Goal: Information Seeking & Learning: Stay updated

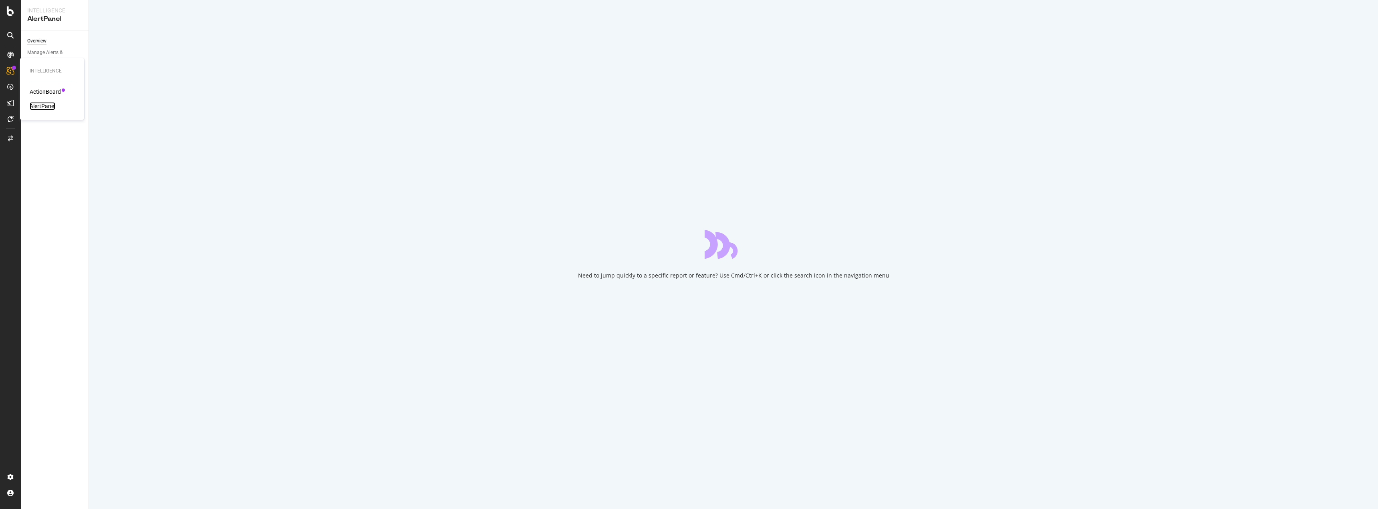
click at [34, 103] on div "AlertPanel" at bounding box center [43, 106] width 26 height 8
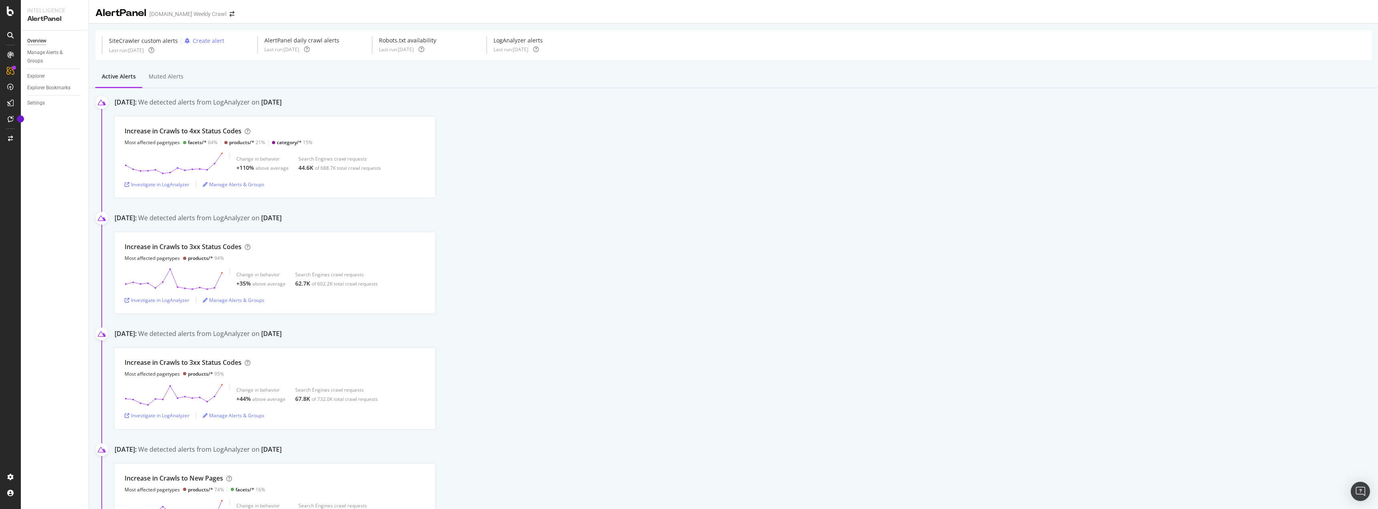
drag, startPoint x: 117, startPoint y: 103, endPoint x: 355, endPoint y: 105, distance: 238.4
click at [355, 105] on div "[DATE]: We detected alerts from LogAnalyzer on [DATE]" at bounding box center [746, 104] width 1263 height 12
drag, startPoint x: 349, startPoint y: 105, endPoint x: 125, endPoint y: 108, distance: 224.7
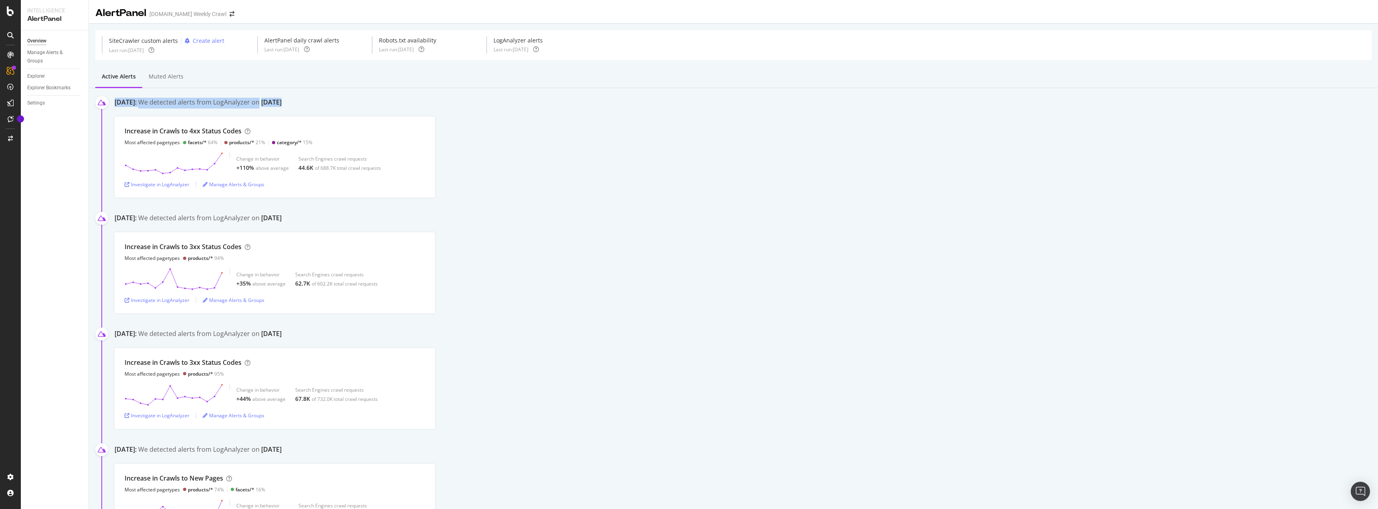
click at [125, 108] on div "[DATE]: We detected alerts from LogAnalyzer on [DATE]" at bounding box center [746, 104] width 1263 height 12
click at [125, 108] on div "[DATE]:" at bounding box center [126, 103] width 22 height 11
drag, startPoint x: 119, startPoint y: 106, endPoint x: 339, endPoint y: 102, distance: 219.9
click at [339, 102] on div "[DATE]: We detected alerts from LogAnalyzer on [DATE]" at bounding box center [746, 104] width 1263 height 12
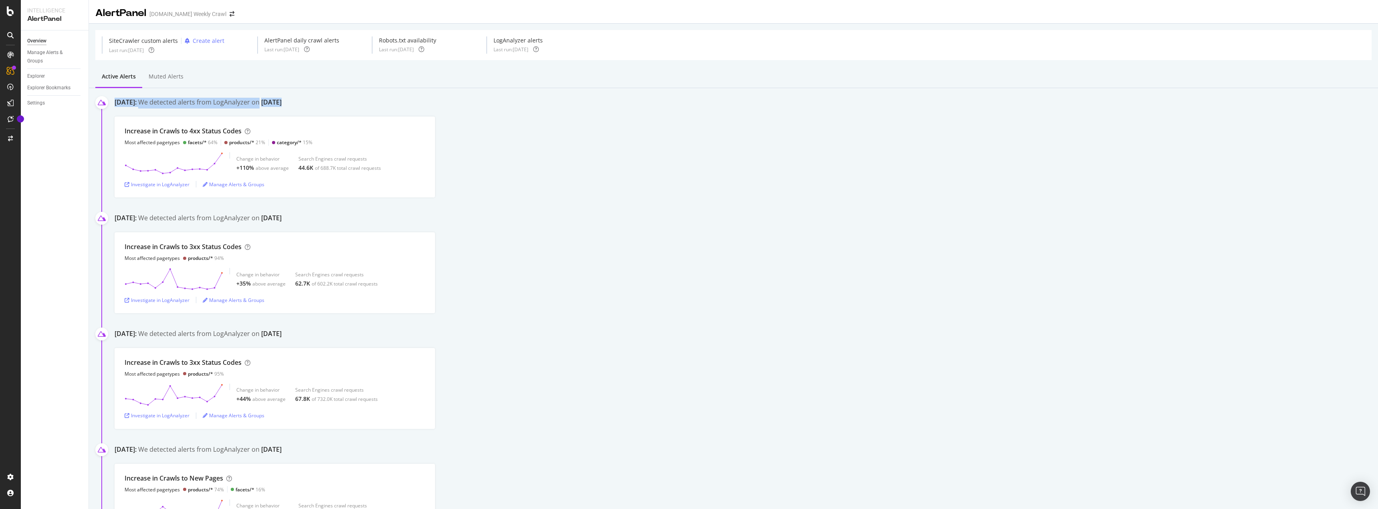
drag, startPoint x: 339, startPoint y: 102, endPoint x: 125, endPoint y: 103, distance: 214.7
click at [125, 103] on div "[DATE]: We detected alerts from LogAnalyzer on [DATE]" at bounding box center [746, 104] width 1263 height 12
click at [125, 103] on div "[DATE]:" at bounding box center [126, 103] width 22 height 11
click at [5, 12] on div at bounding box center [10, 11] width 19 height 10
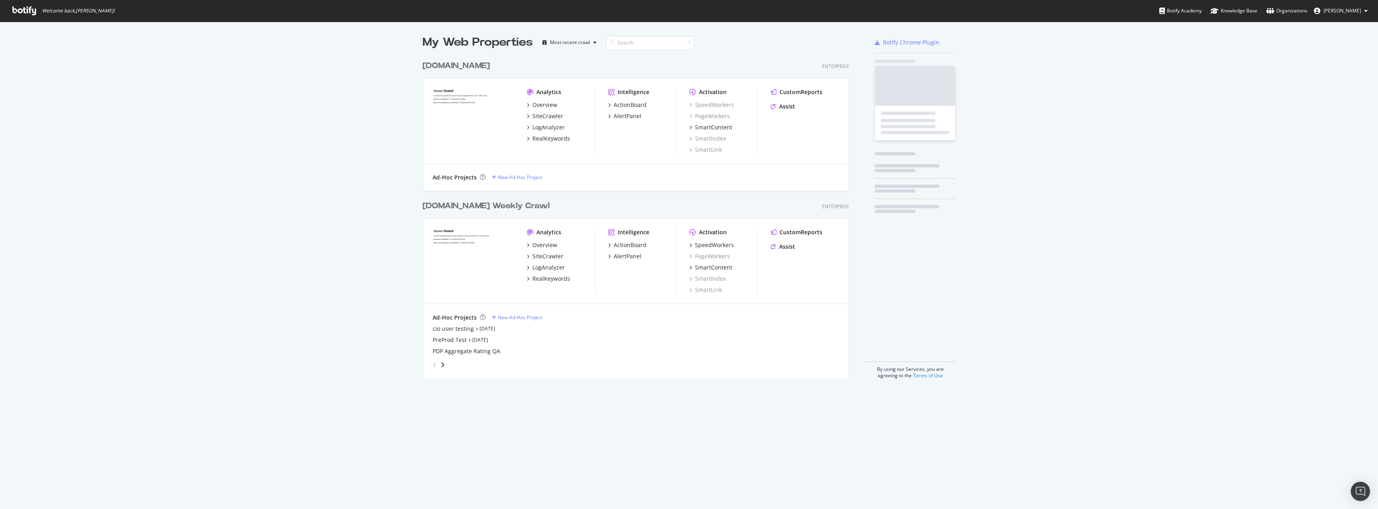
scroll to position [322, 427]
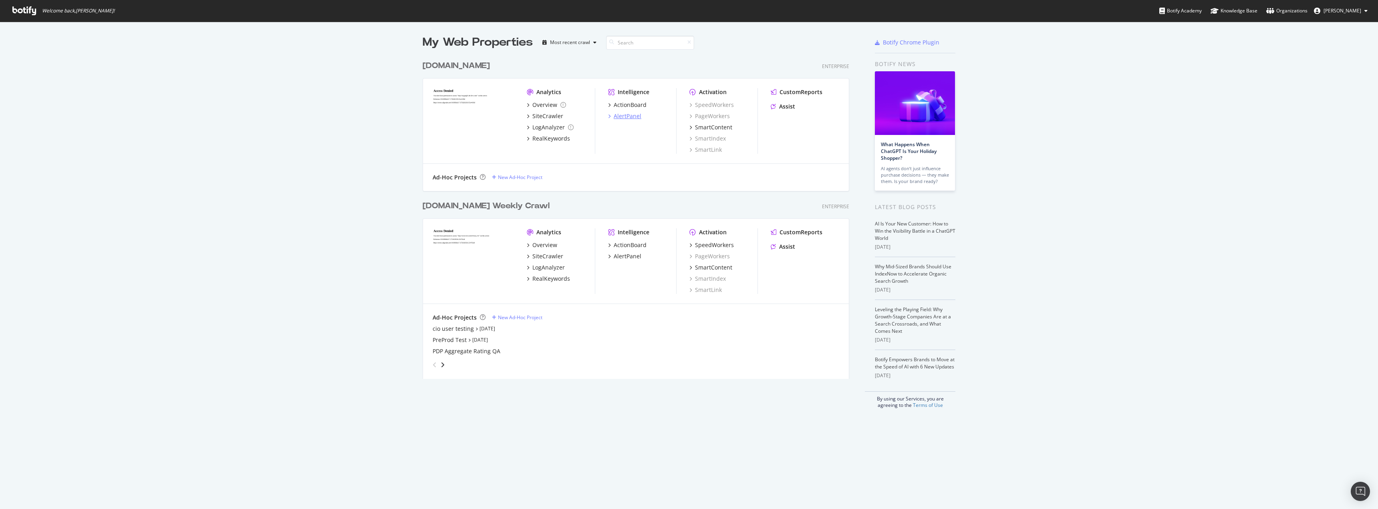
click at [626, 119] on div "AlertPanel" at bounding box center [628, 116] width 28 height 8
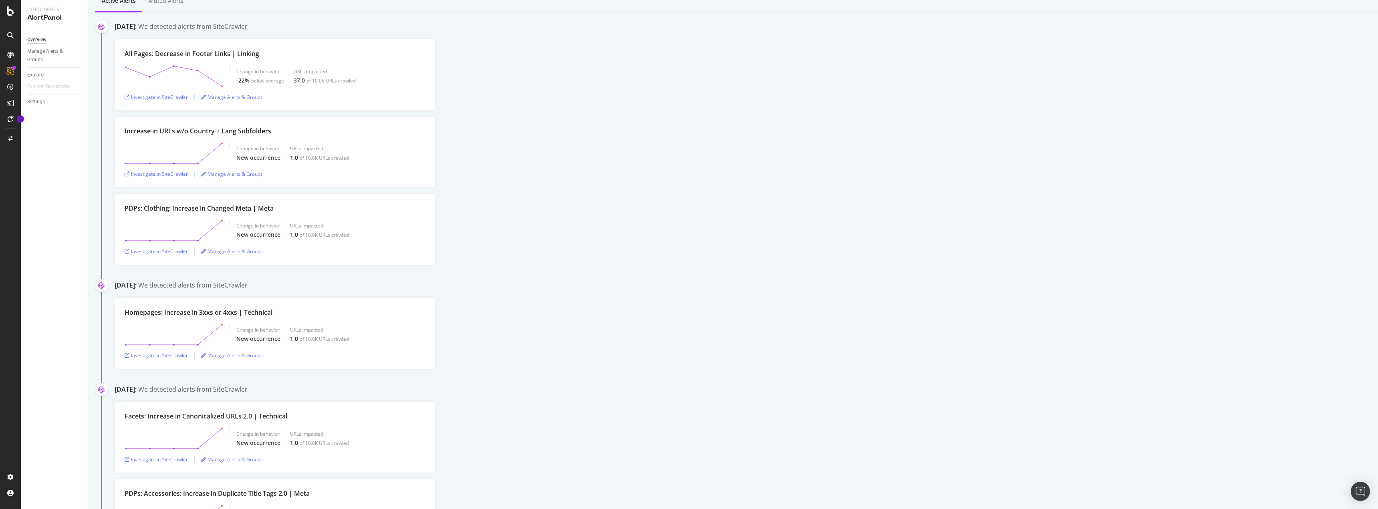
scroll to position [160, 0]
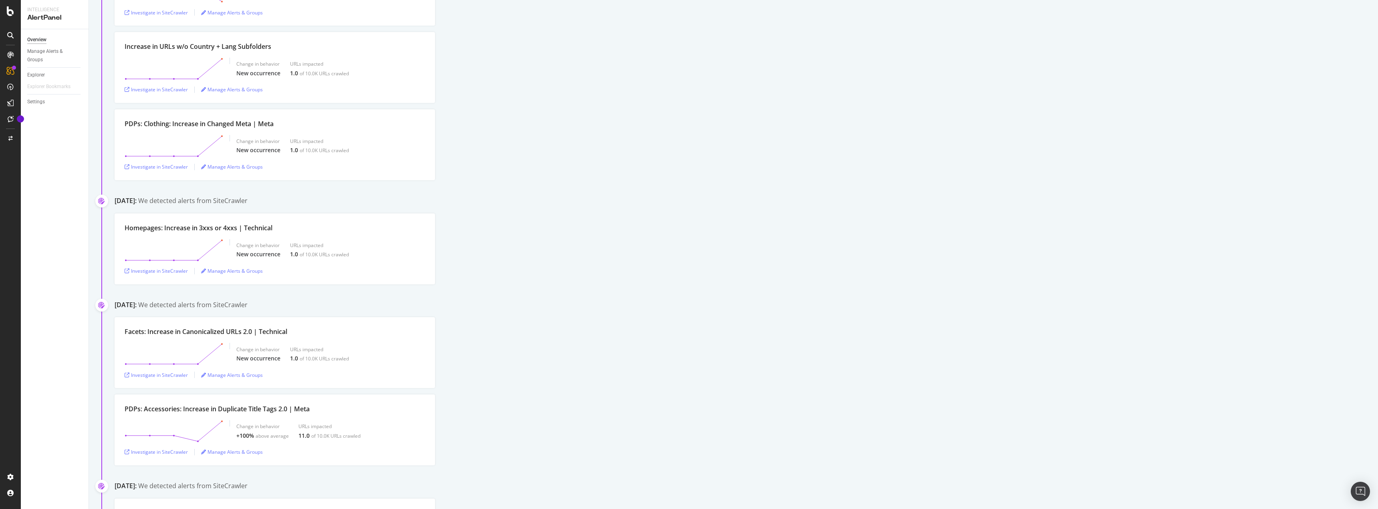
click at [926, 259] on div "Homepages: Increase in 3xxs or 4xxs | Technical Change in behavior New occurren…" at bounding box center [746, 249] width 1263 height 71
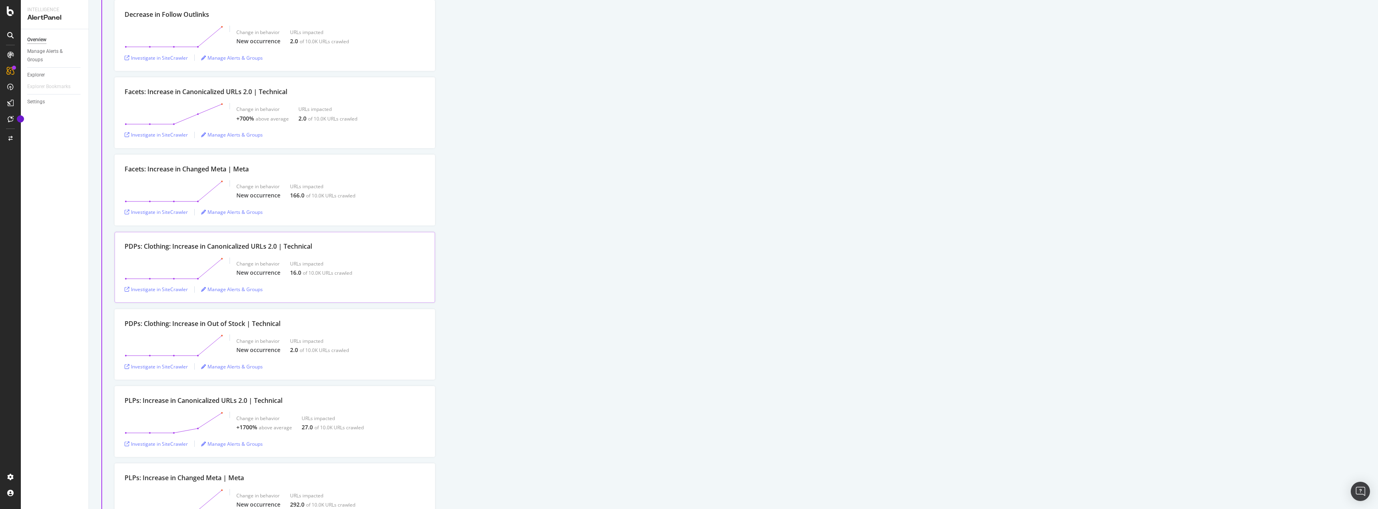
scroll to position [881, 0]
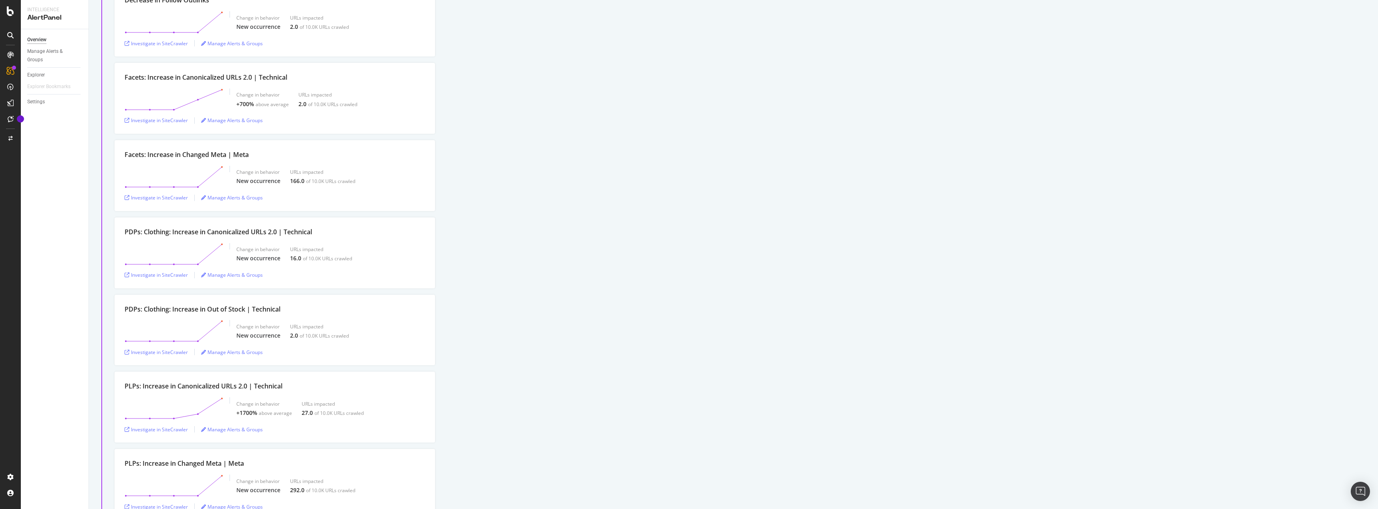
click at [67, 217] on div "Overview Manage Alerts & Groups Explorer Explorer Bookmarks Settings" at bounding box center [55, 269] width 68 height 480
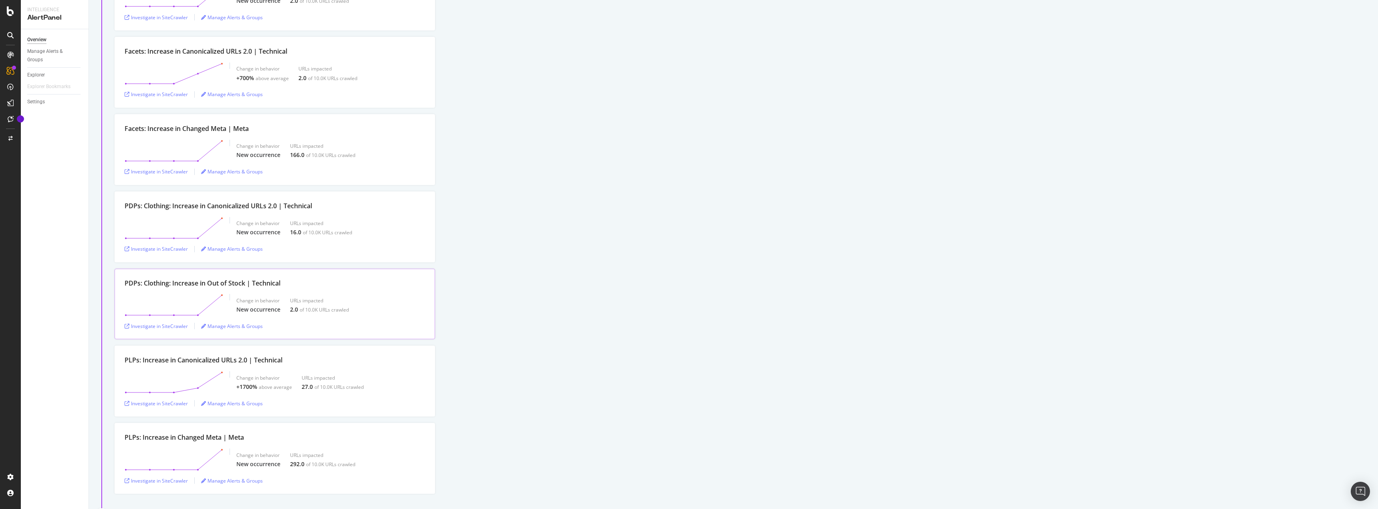
scroll to position [921, 0]
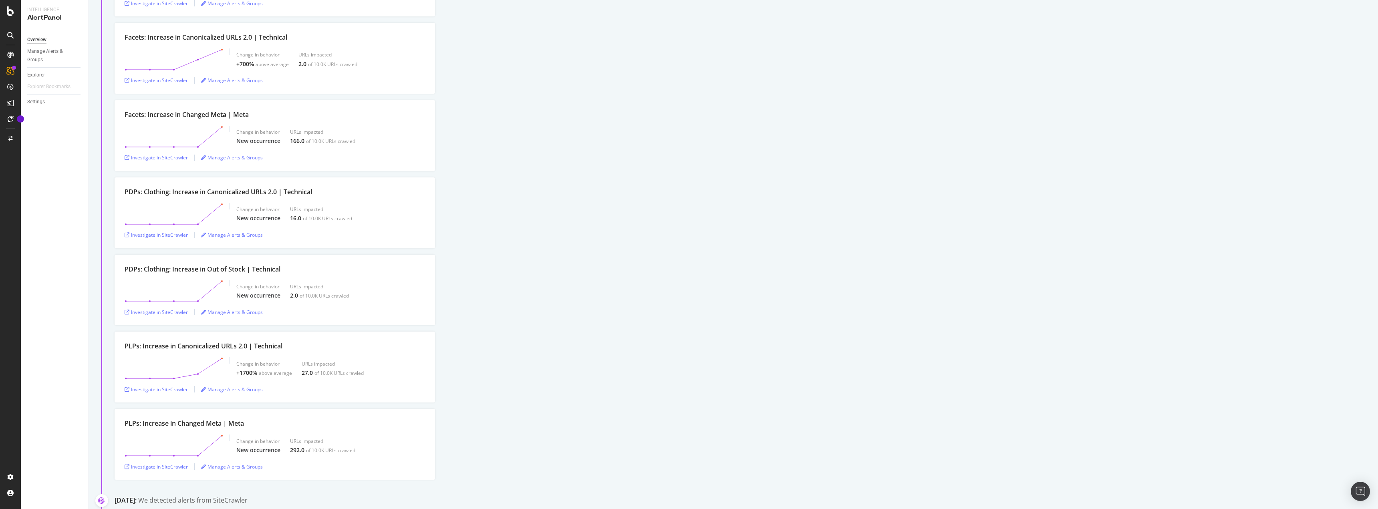
click at [0, 182] on div at bounding box center [10, 254] width 21 height 509
click at [7, 227] on div at bounding box center [10, 259] width 19 height 422
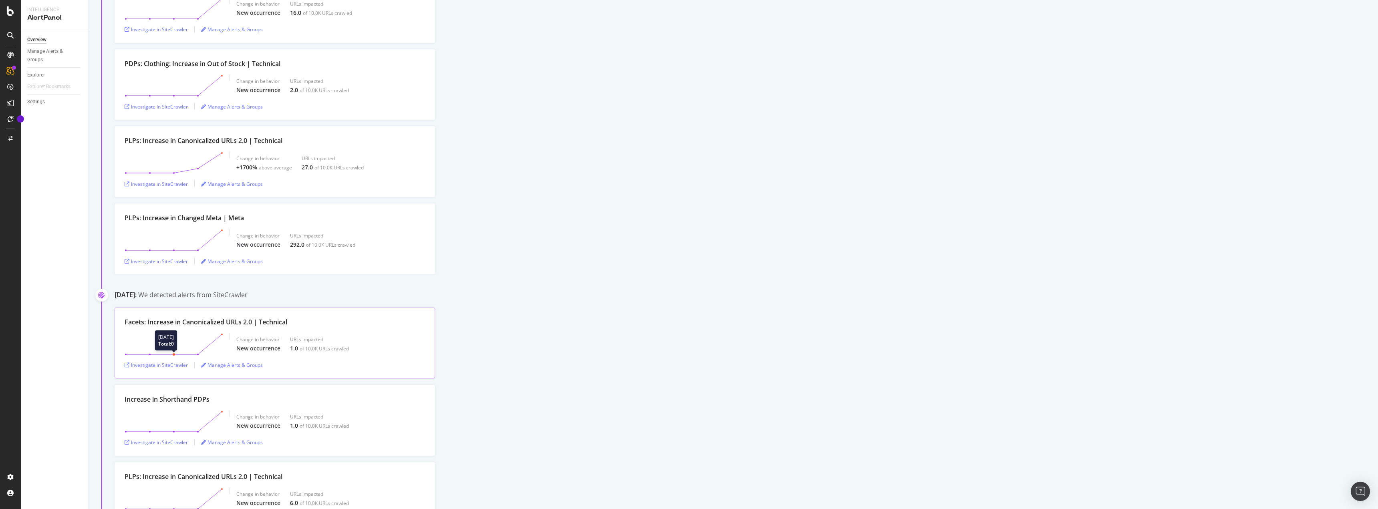
scroll to position [1242, 0]
